Goal: Check status: Check status

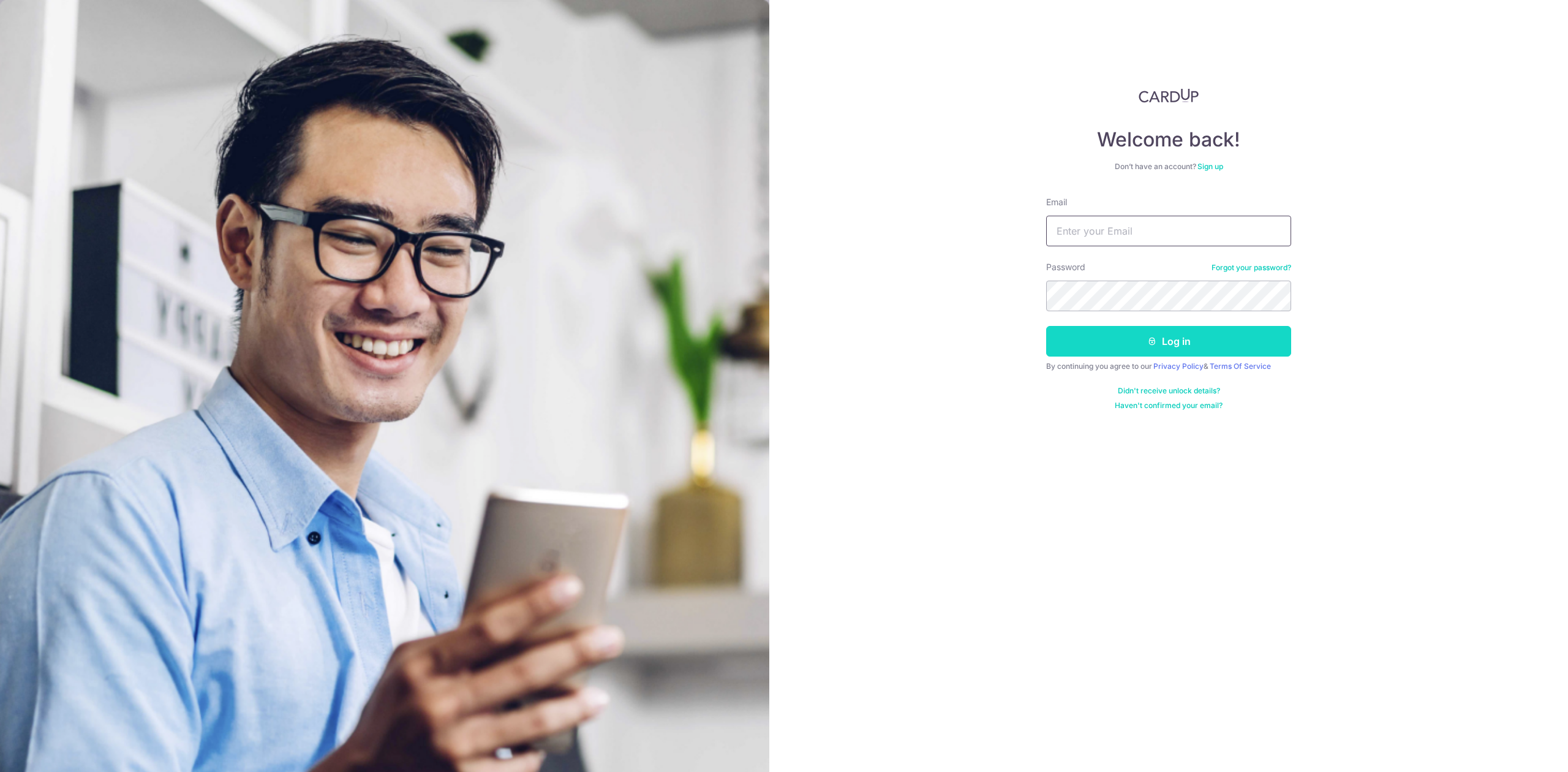
type input "[PERSON_NAME][EMAIL_ADDRESS][DOMAIN_NAME]"
click at [1086, 343] on button "Log in" at bounding box center [1168, 341] width 245 height 31
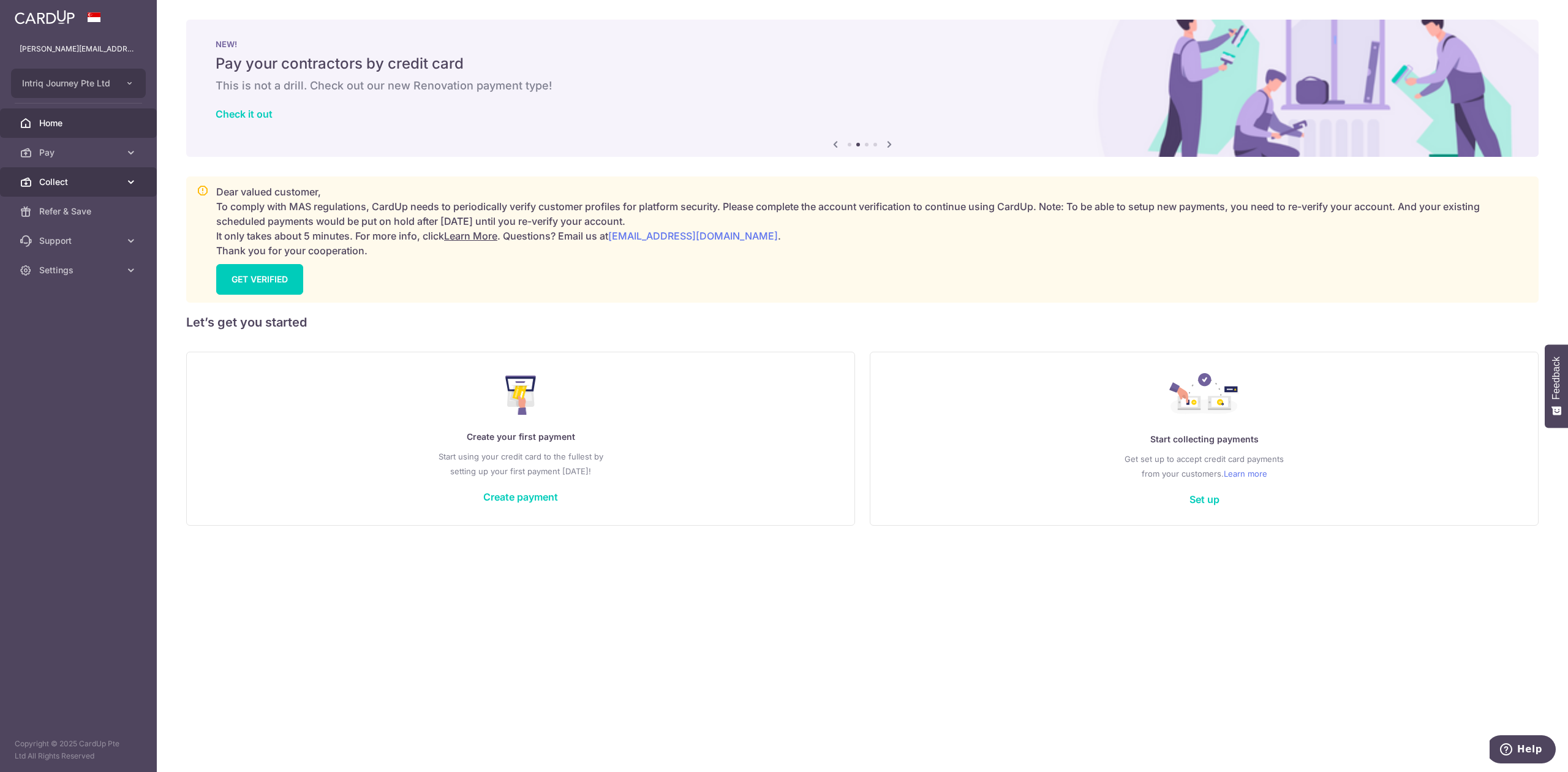
click at [64, 182] on span "Collect" at bounding box center [79, 182] width 81 height 12
click at [77, 207] on span "Dashboard" at bounding box center [79, 211] width 81 height 12
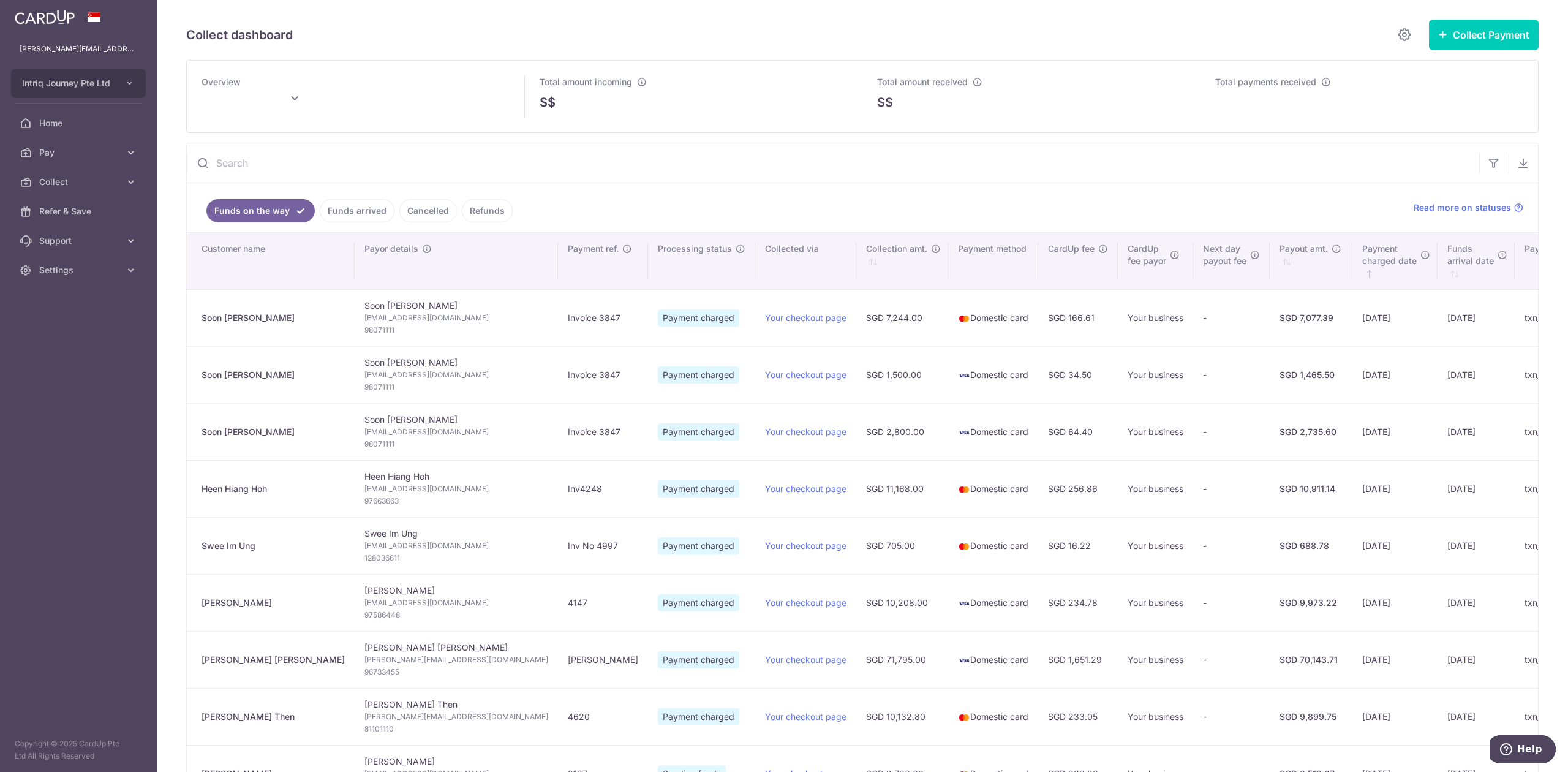
type input "[DATE]"
click at [368, 204] on link "Funds arrived" at bounding box center [357, 211] width 75 height 23
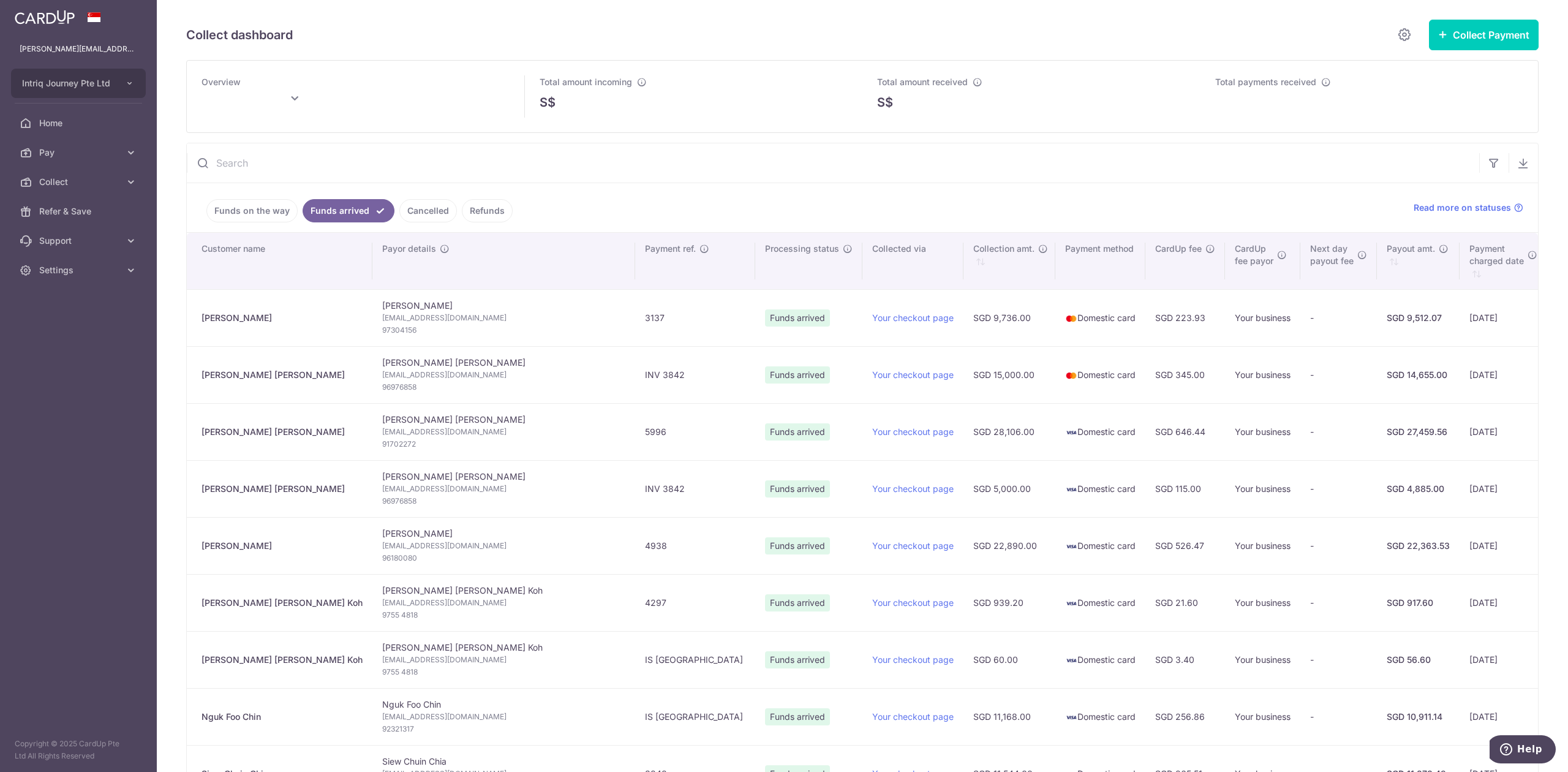
type input "[DATE]"
drag, startPoint x: 226, startPoint y: 320, endPoint x: 186, endPoint y: 320, distance: 40.0
click at [186, 320] on div "We are preparing your excel download link... An email with the download link wi…" at bounding box center [862, 786] width 1352 height 1287
click at [277, 327] on td "[PERSON_NAME]" at bounding box center [279, 317] width 185 height 57
click at [261, 322] on div "[PERSON_NAME]" at bounding box center [282, 317] width 161 height 12
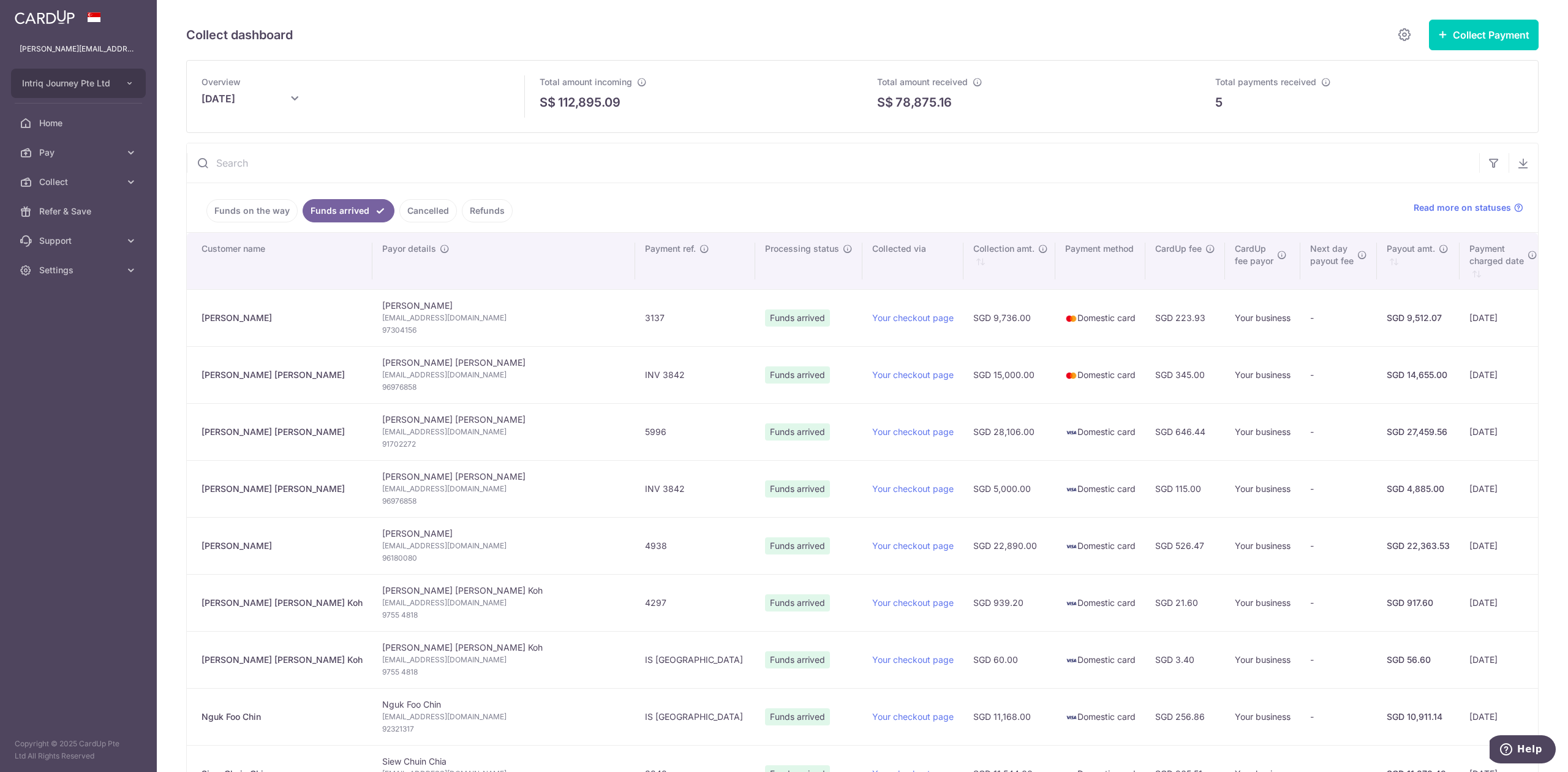
drag, startPoint x: 266, startPoint y: 322, endPoint x: 192, endPoint y: 322, distance: 74.0
click at [192, 322] on td "[PERSON_NAME]" at bounding box center [279, 317] width 185 height 57
copy div "[PERSON_NAME]"
drag, startPoint x: 264, startPoint y: 376, endPoint x: 200, endPoint y: 378, distance: 64.0
click at [200, 378] on td "[PERSON_NAME] [PERSON_NAME]" at bounding box center [279, 375] width 185 height 57
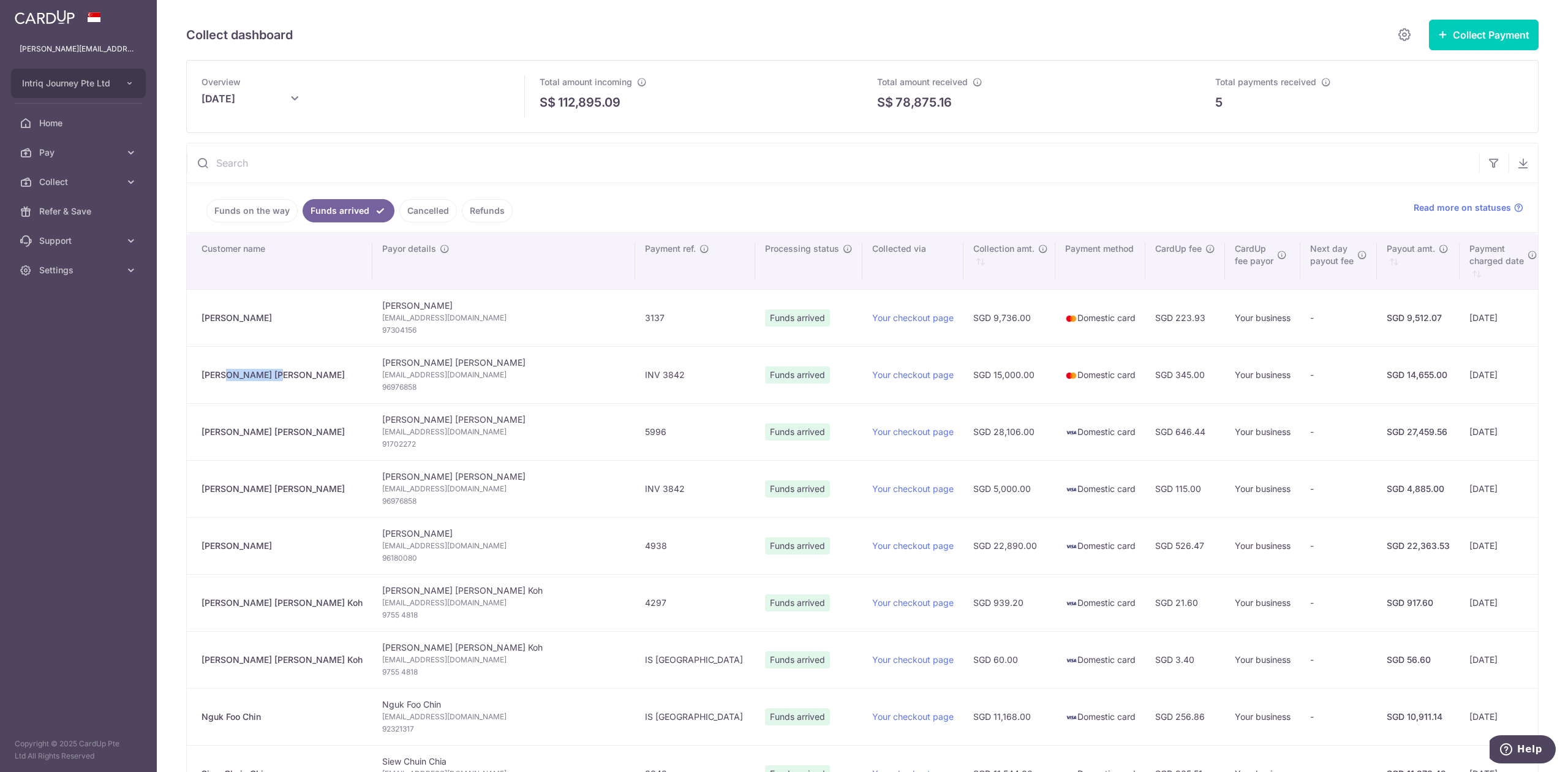
copy div "[PERSON_NAME] [PERSON_NAME]"
drag, startPoint x: 282, startPoint y: 435, endPoint x: 200, endPoint y: 432, distance: 82.1
click at [200, 432] on td "[PERSON_NAME] [PERSON_NAME]" at bounding box center [279, 431] width 185 height 57
copy div "[PERSON_NAME] [PERSON_NAME]"
drag, startPoint x: 277, startPoint y: 490, endPoint x: 200, endPoint y: 490, distance: 77.0
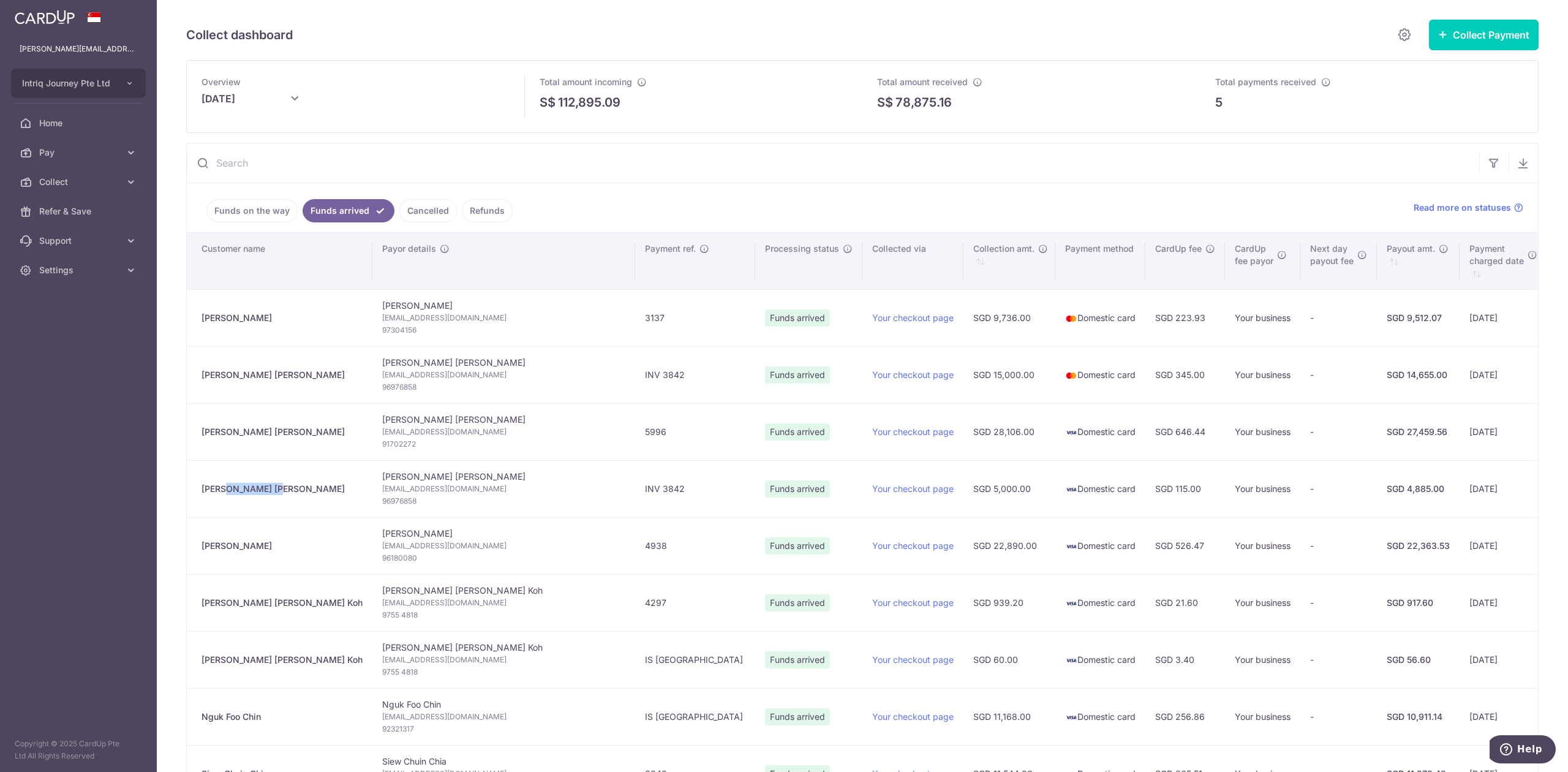
click at [200, 490] on td "[PERSON_NAME] [PERSON_NAME]" at bounding box center [279, 489] width 185 height 57
copy div "[PERSON_NAME] [PERSON_NAME]"
drag, startPoint x: 246, startPoint y: 551, endPoint x: 187, endPoint y: 551, distance: 59.0
click at [187, 551] on td "[PERSON_NAME]" at bounding box center [279, 546] width 185 height 57
copy div "[PERSON_NAME]"
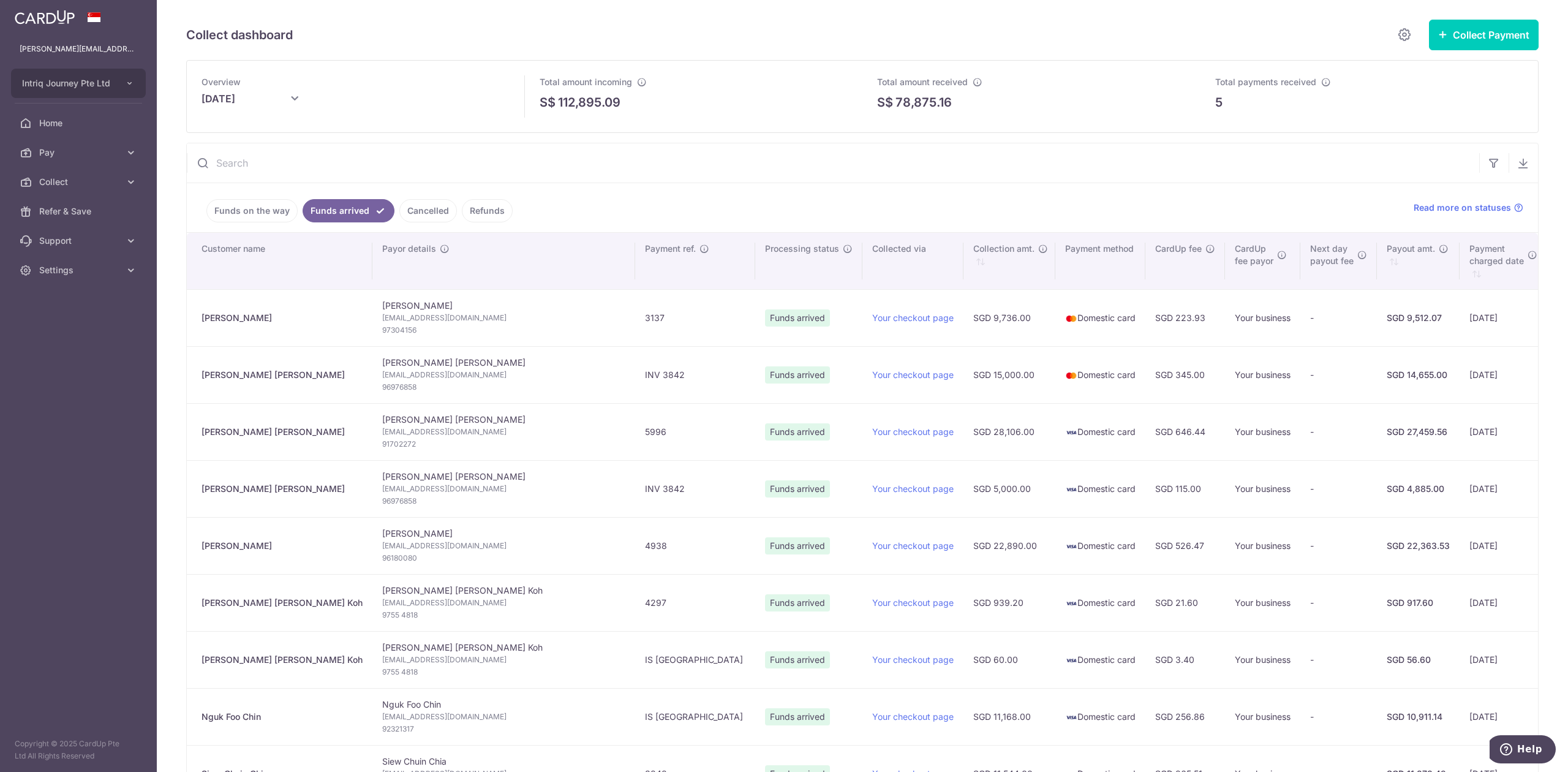
click at [238, 211] on link "Funds on the way" at bounding box center [252, 211] width 91 height 23
